Goal: Find specific page/section

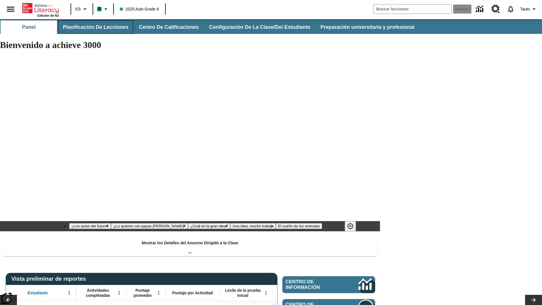
click at [95, 27] on button "Planificación de lecciones" at bounding box center [95, 27] width 75 height 14
